Goal: Find specific page/section: Find specific page/section

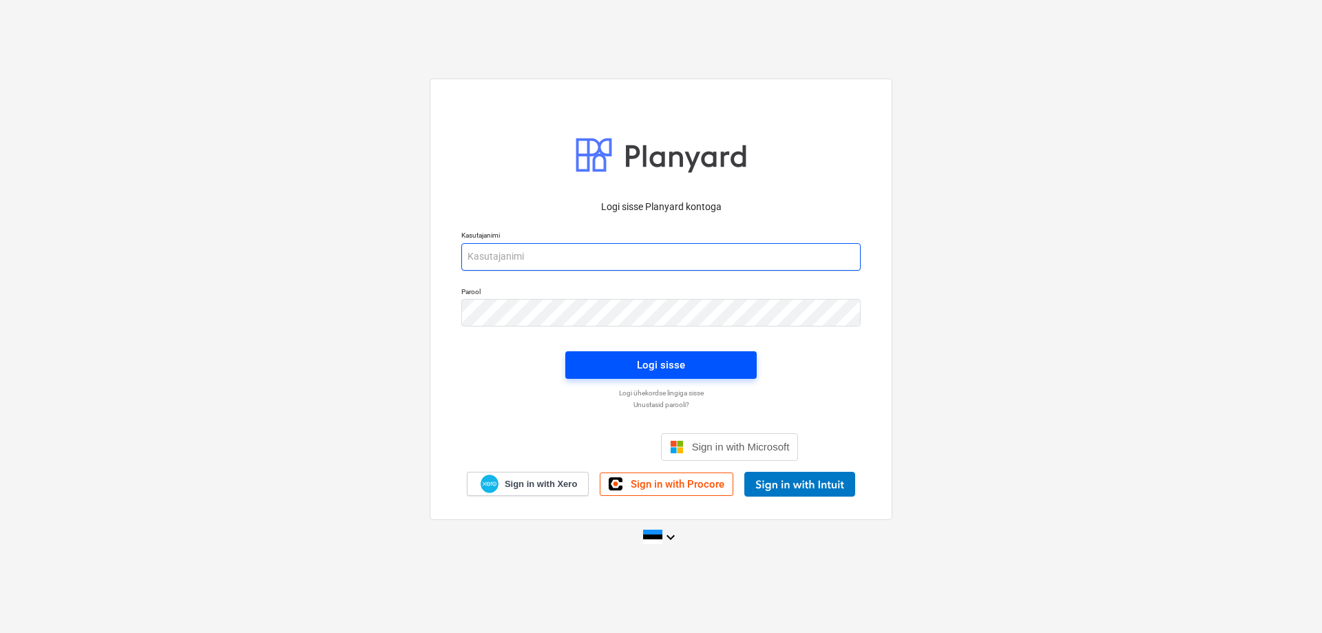
type input "[PERSON_NAME][EMAIL_ADDRESS][DOMAIN_NAME]"
click at [658, 359] on div "Logi sisse" at bounding box center [661, 365] width 48 height 18
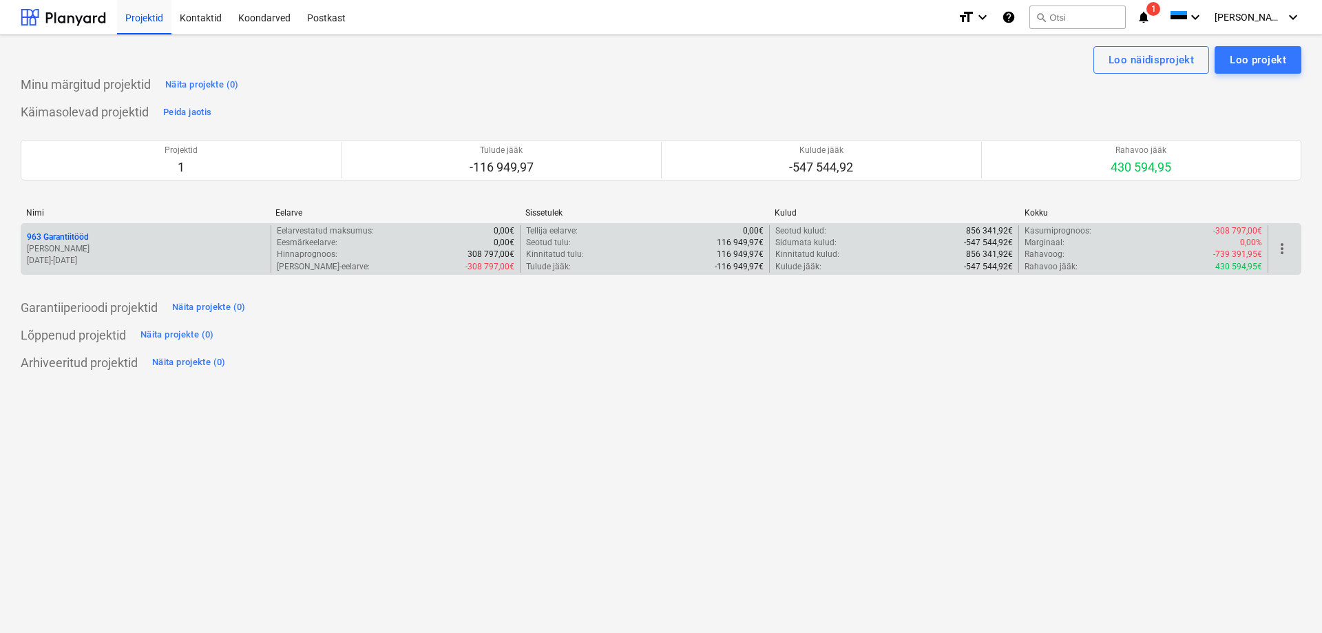
click at [189, 246] on p "[PERSON_NAME]" at bounding box center [146, 249] width 238 height 12
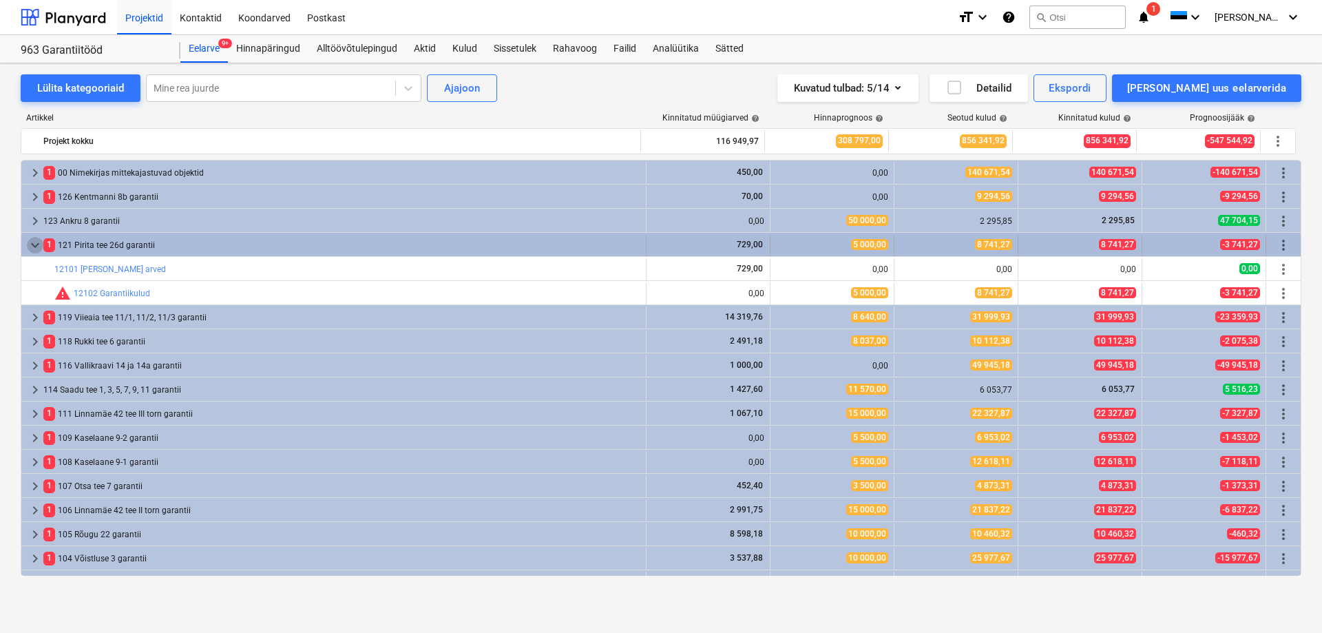
click at [32, 244] on span "keyboard_arrow_down" at bounding box center [35, 245] width 17 height 17
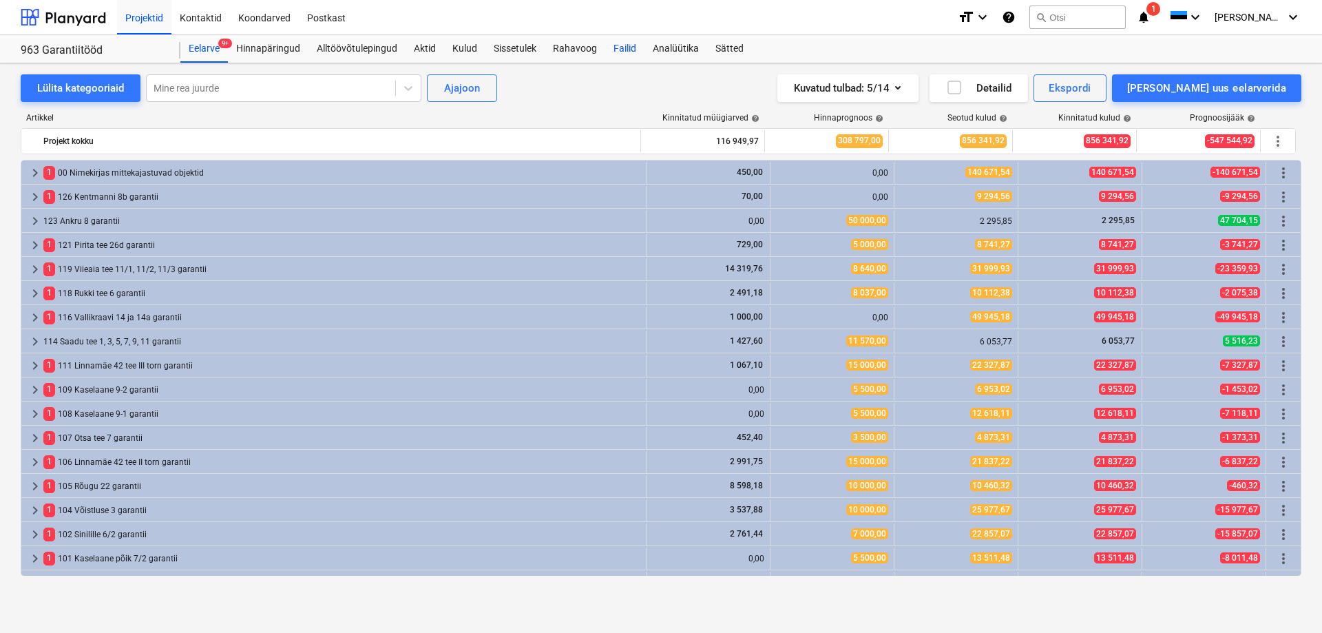
click at [621, 39] on div "Failid" at bounding box center [624, 49] width 39 height 28
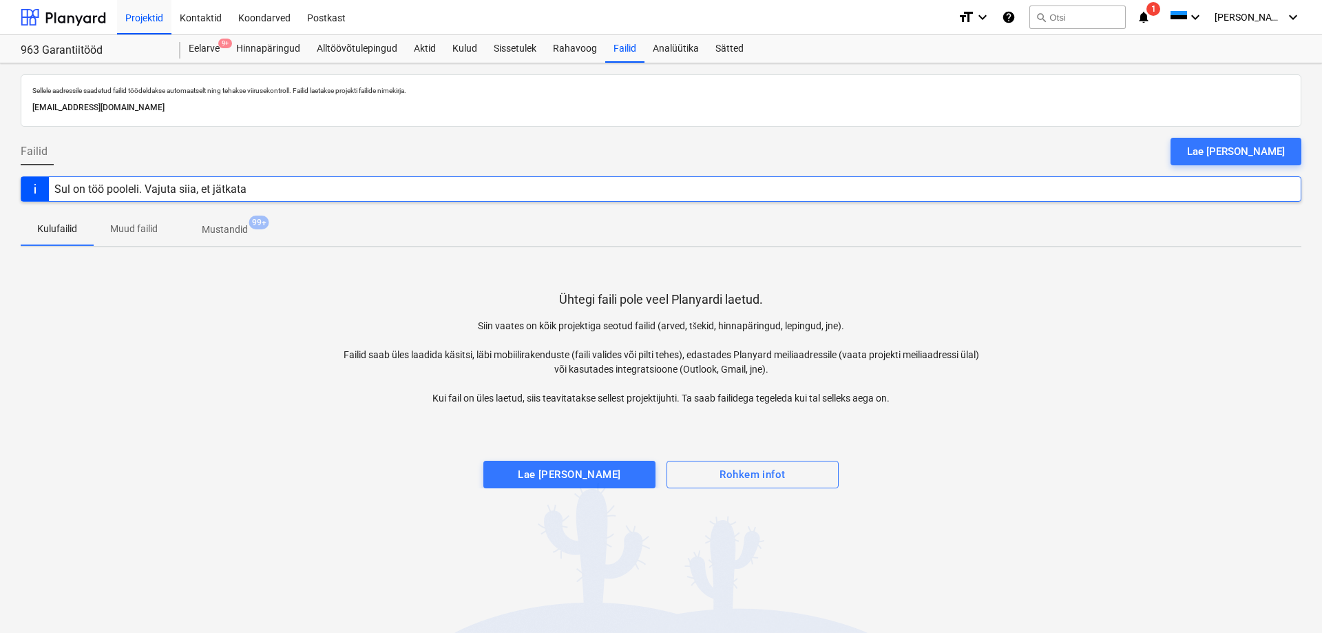
click at [132, 242] on button "Muud failid" at bounding box center [134, 229] width 81 height 33
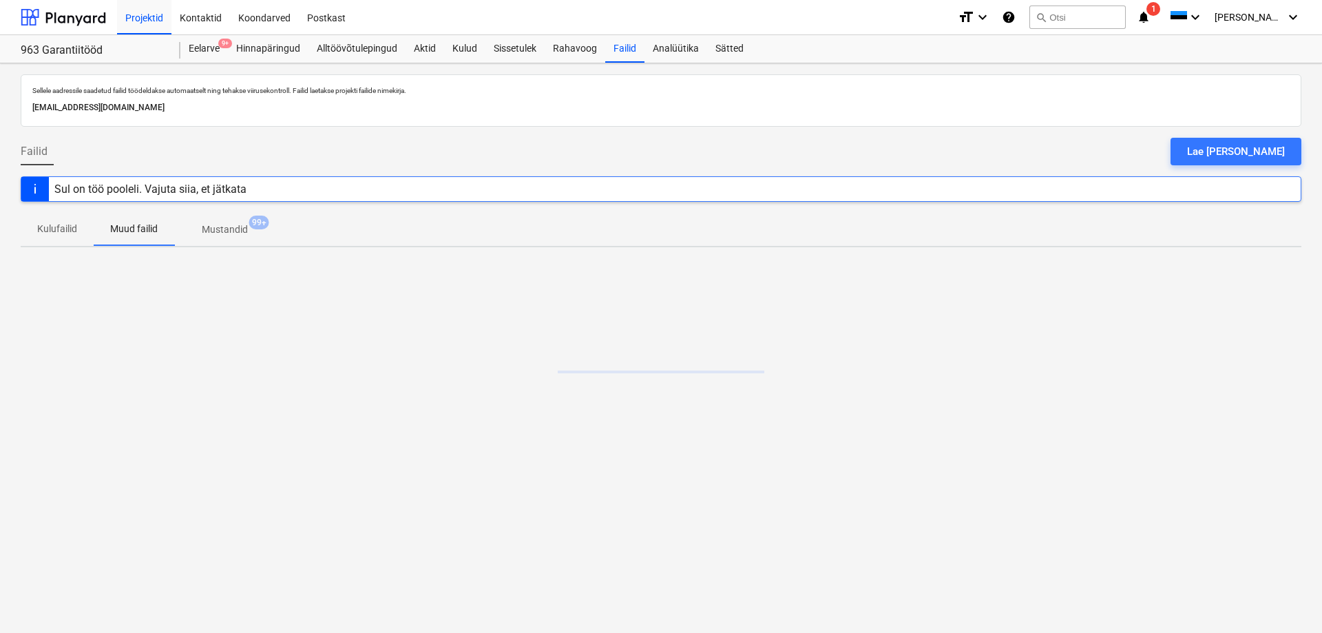
click at [206, 232] on p "Mustandid" at bounding box center [225, 229] width 46 height 14
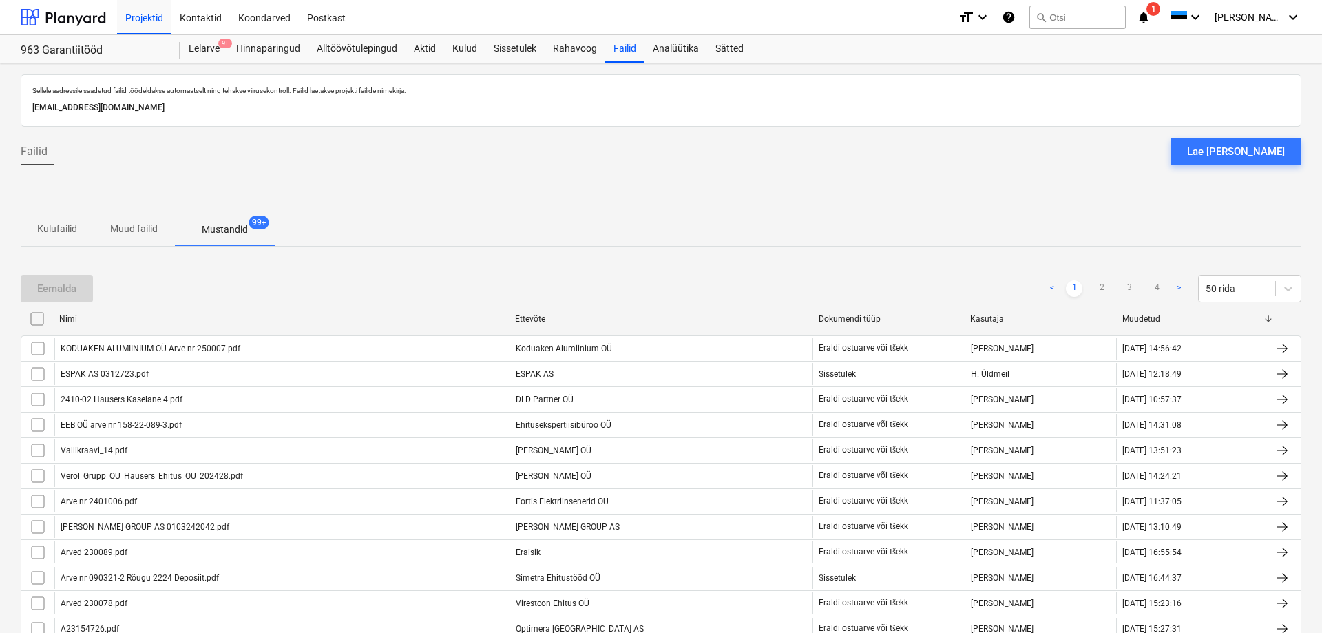
click at [56, 229] on p "Kulufailid" at bounding box center [57, 229] width 40 height 14
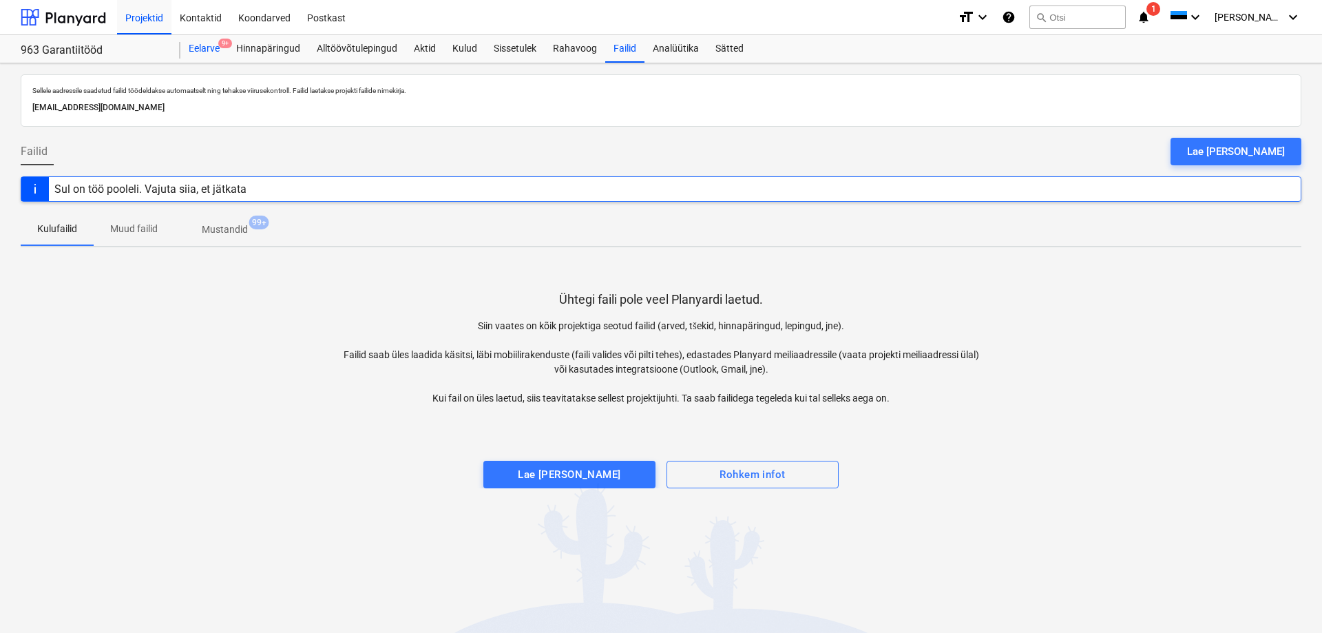
click at [198, 56] on div "Eelarve 9+" at bounding box center [204, 49] width 48 height 28
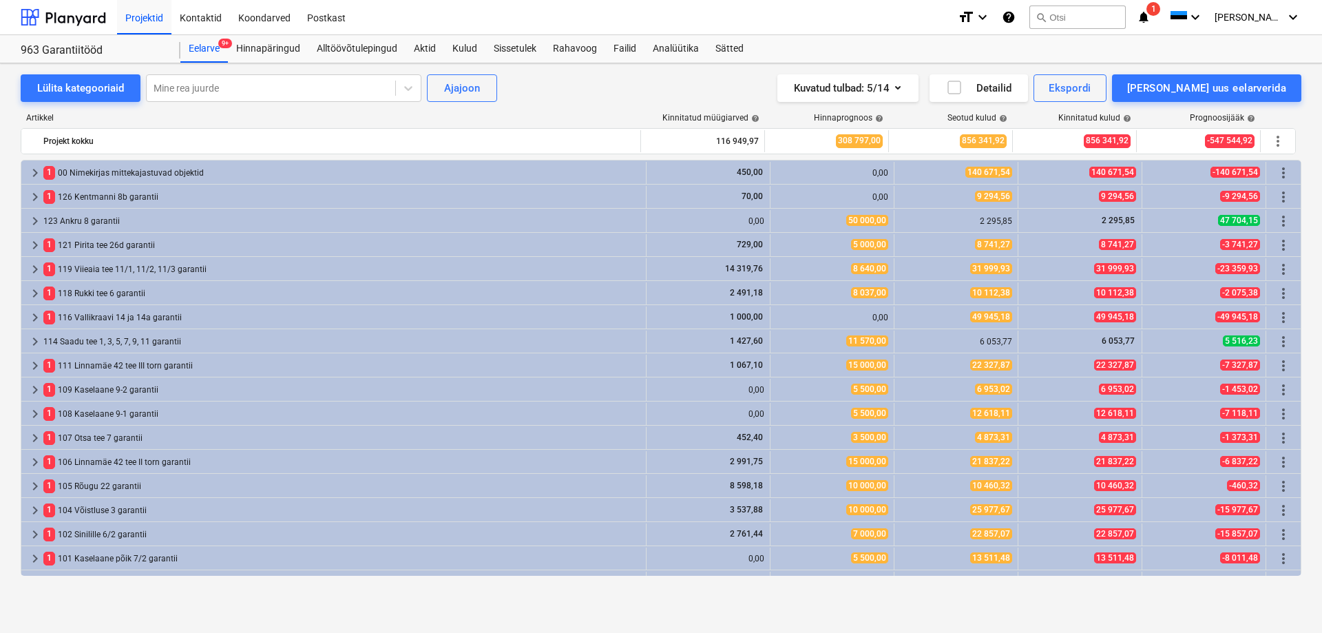
click at [1165, 42] on div "Eelarve 9+ Hinnapäringud Alltöövõtulepingud Aktid [PERSON_NAME] Rahavoog Failid…" at bounding box center [740, 49] width 1121 height 28
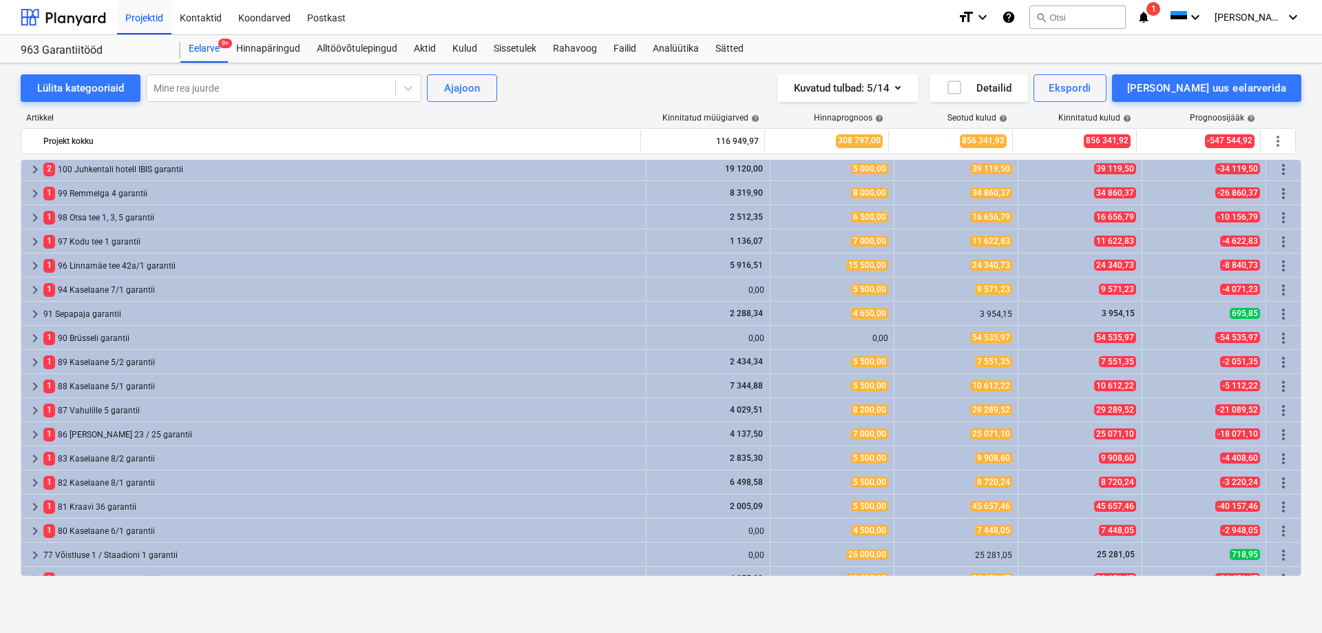
scroll to position [452, 0]
